Goal: Find specific page/section: Find specific page/section

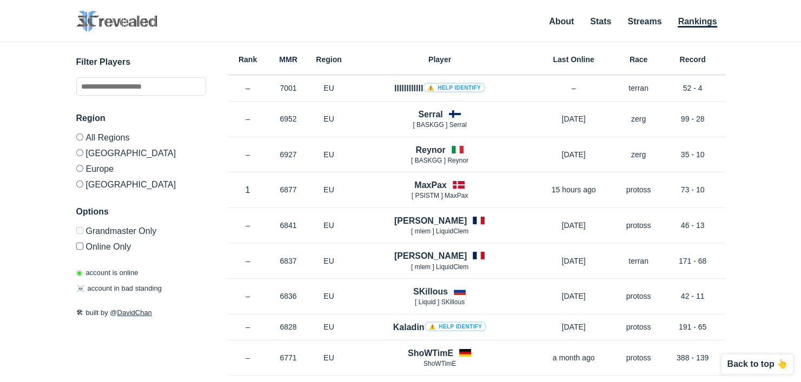
click at [746, 159] on div "✕ Filter Players Region All Regions [GEOGRAPHIC_DATA] [GEOGRAPHIC_DATA] [GEOGRA…" at bounding box center [400, 198] width 779 height 313
click at [127, 151] on label "[GEOGRAPHIC_DATA]" at bounding box center [141, 153] width 130 height 16
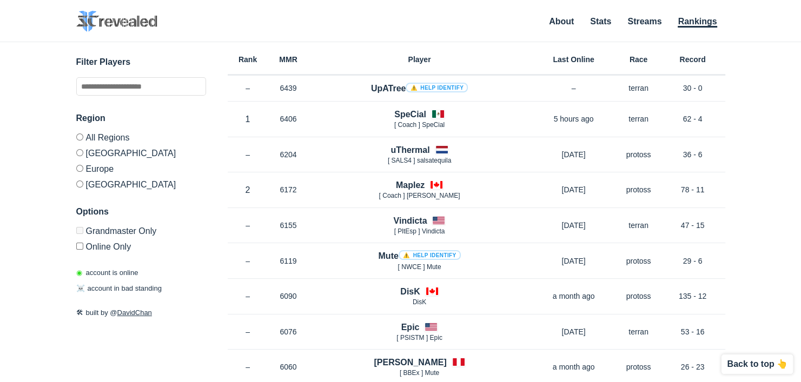
click at [98, 169] on label "Europe" at bounding box center [141, 169] width 130 height 16
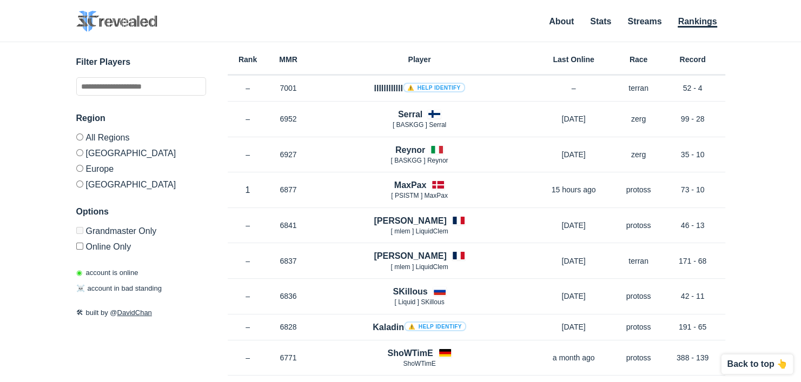
click at [101, 187] on label "[GEOGRAPHIC_DATA]" at bounding box center [141, 182] width 130 height 13
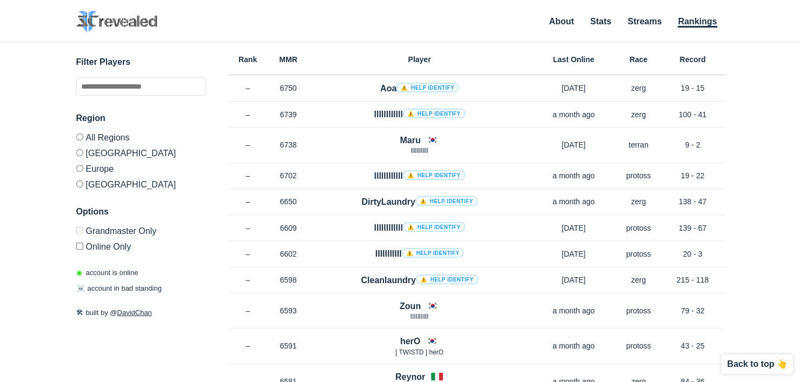
click at [101, 178] on label "[GEOGRAPHIC_DATA]" at bounding box center [141, 182] width 130 height 13
click at [102, 172] on label "Europe" at bounding box center [141, 169] width 130 height 16
